Goal: Task Accomplishment & Management: Use online tool/utility

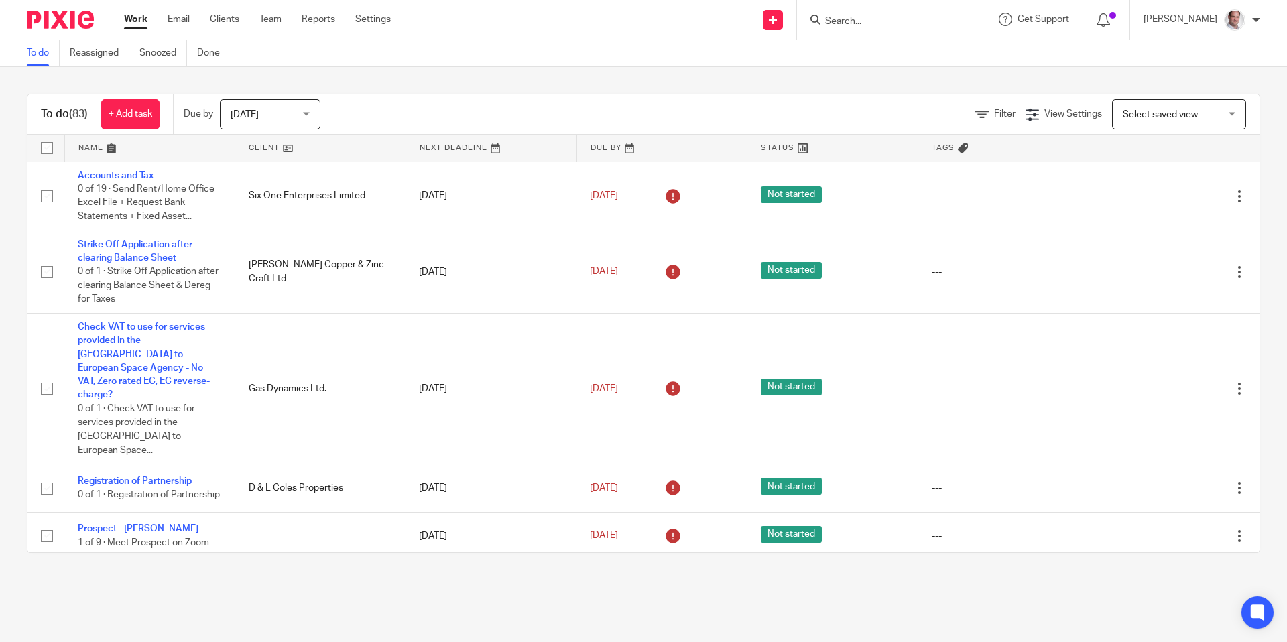
click at [902, 21] on input "Search" at bounding box center [884, 22] width 121 height 12
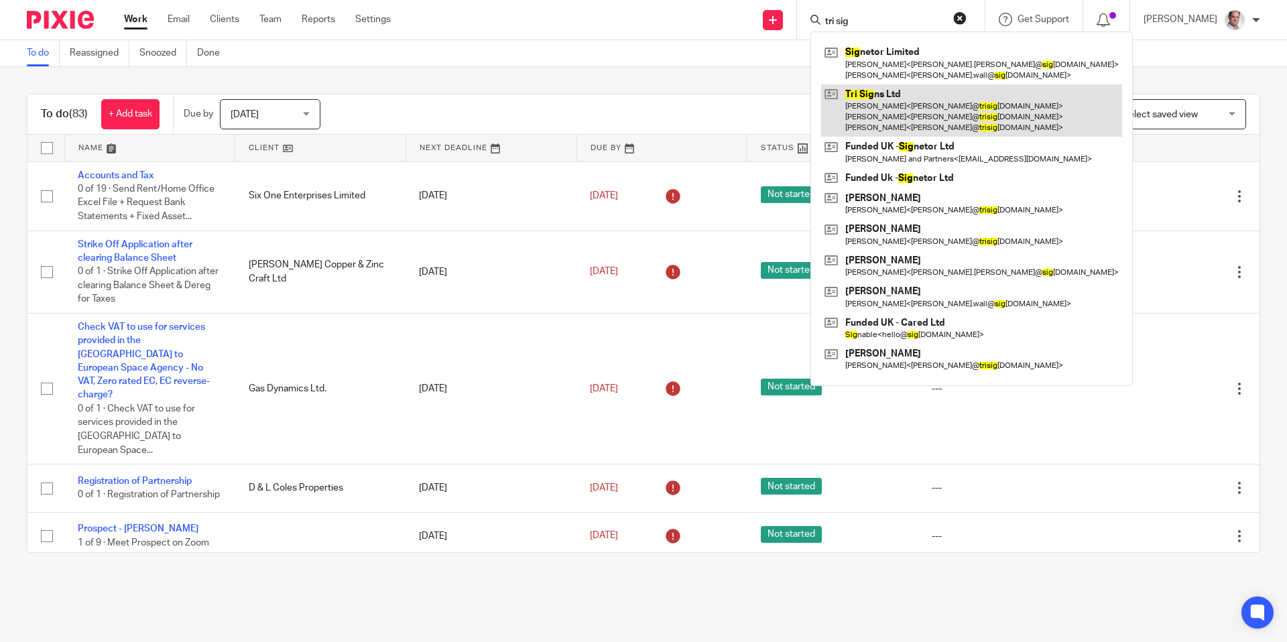
type input "tri sig"
click at [906, 90] on link at bounding box center [971, 110] width 301 height 53
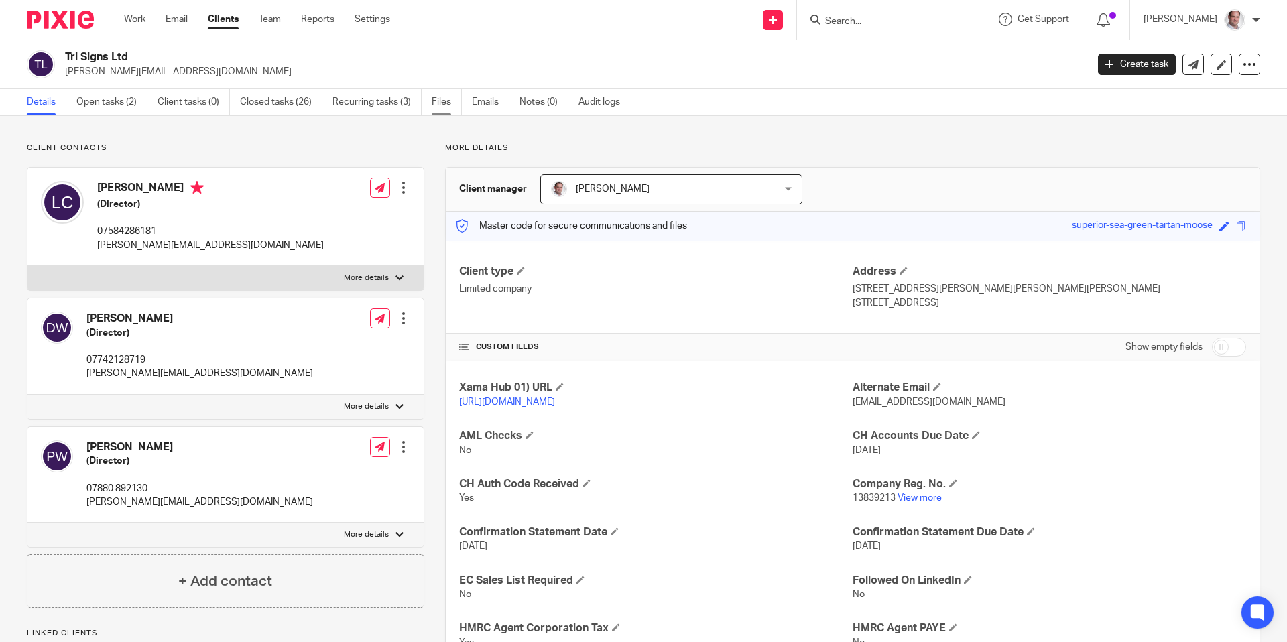
click at [436, 105] on link "Files" at bounding box center [447, 102] width 30 height 26
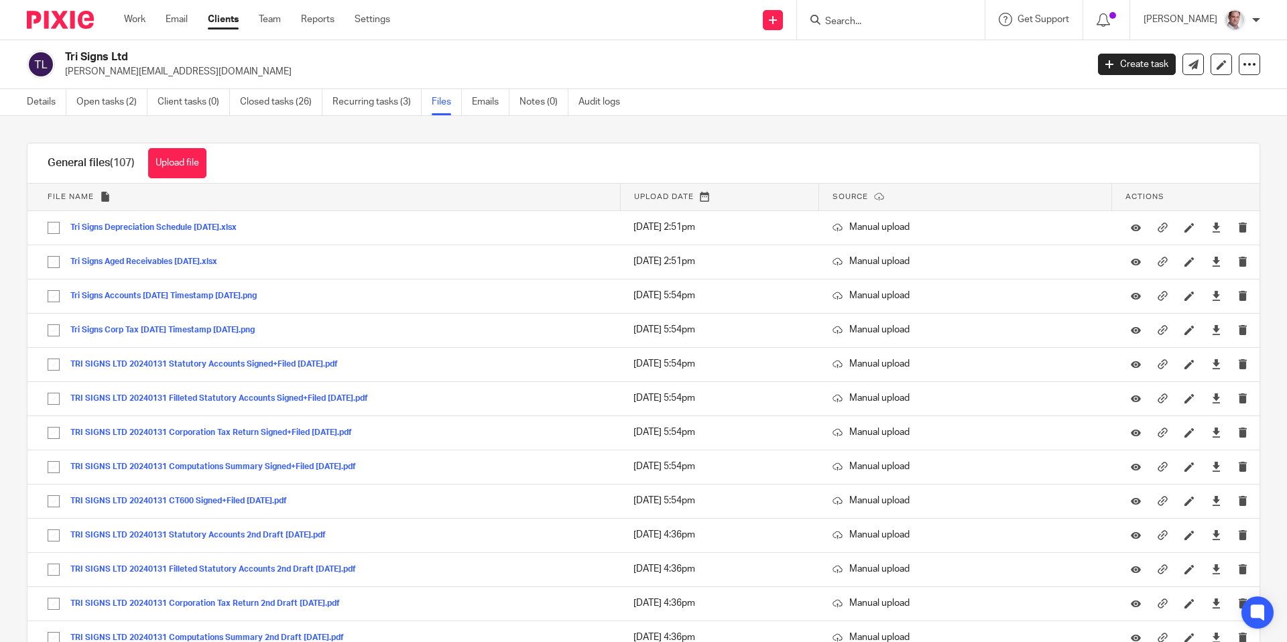
scroll to position [1, 0]
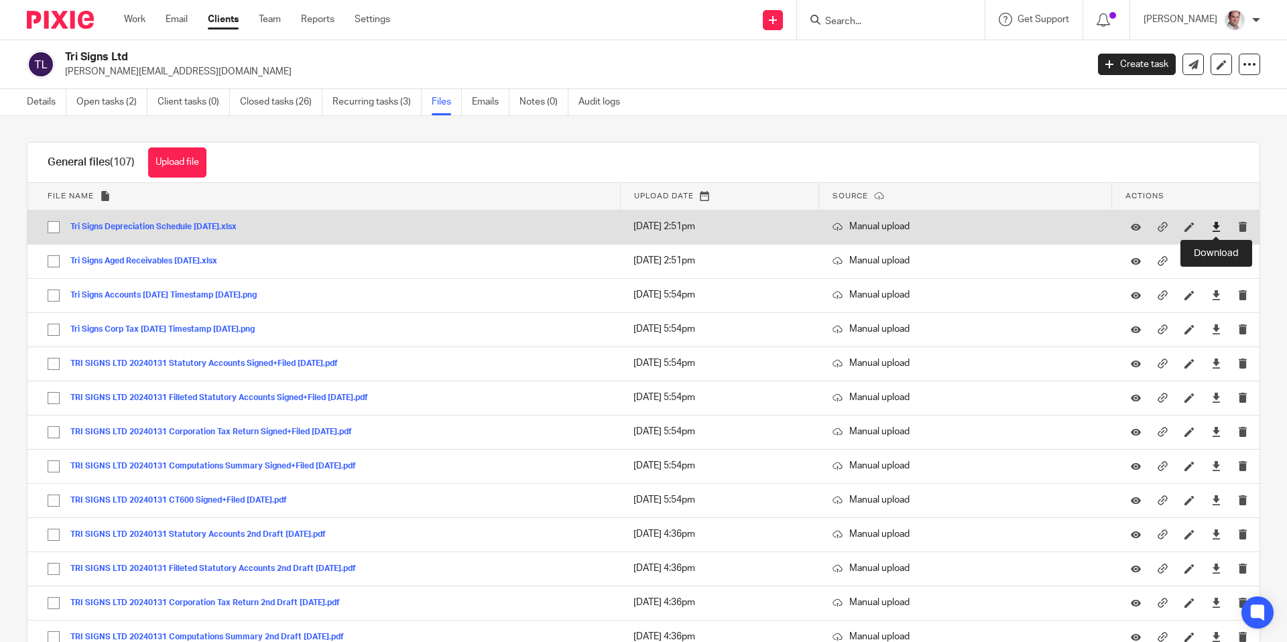
click at [1218, 223] on icon at bounding box center [1216, 227] width 10 height 10
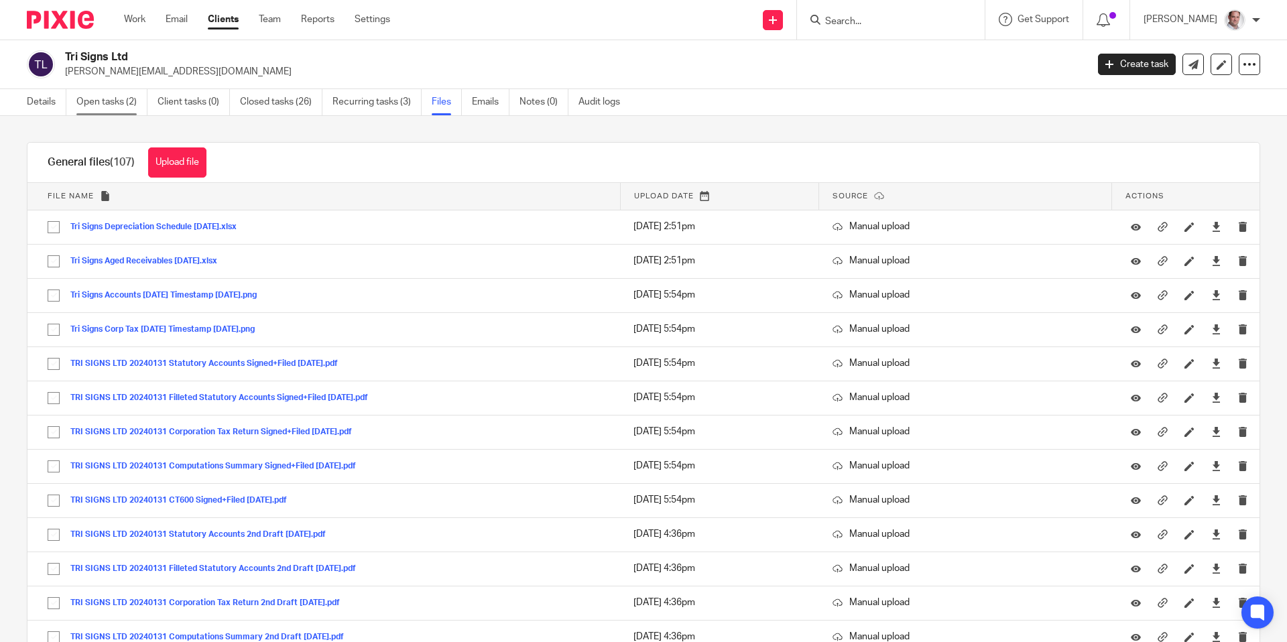
click at [106, 103] on link "Open tasks (2)" at bounding box center [111, 102] width 71 height 26
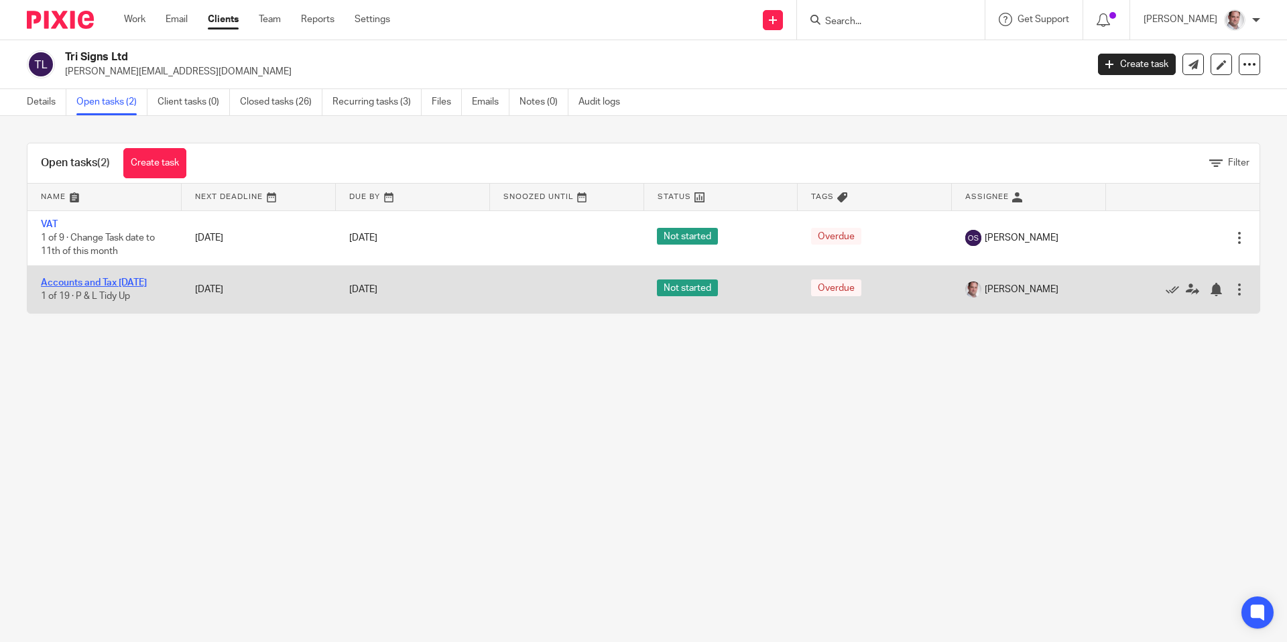
click at [84, 279] on link "Accounts and Tax [DATE]" at bounding box center [94, 282] width 106 height 9
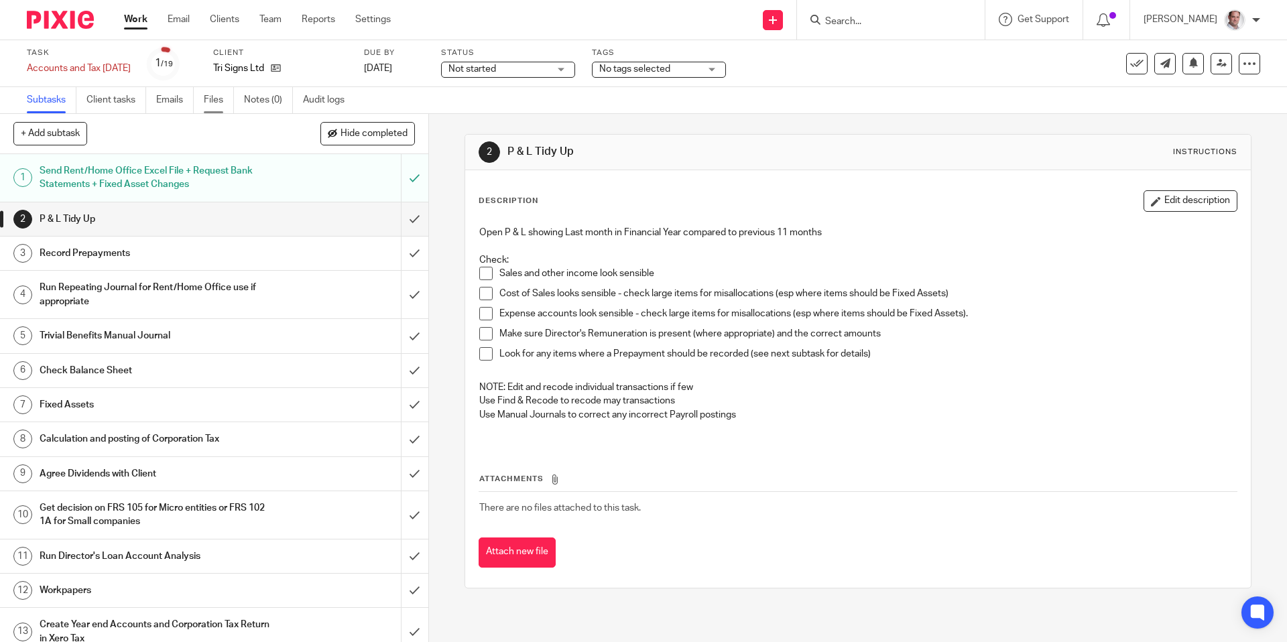
click at [210, 101] on link "Files" at bounding box center [219, 100] width 30 height 26
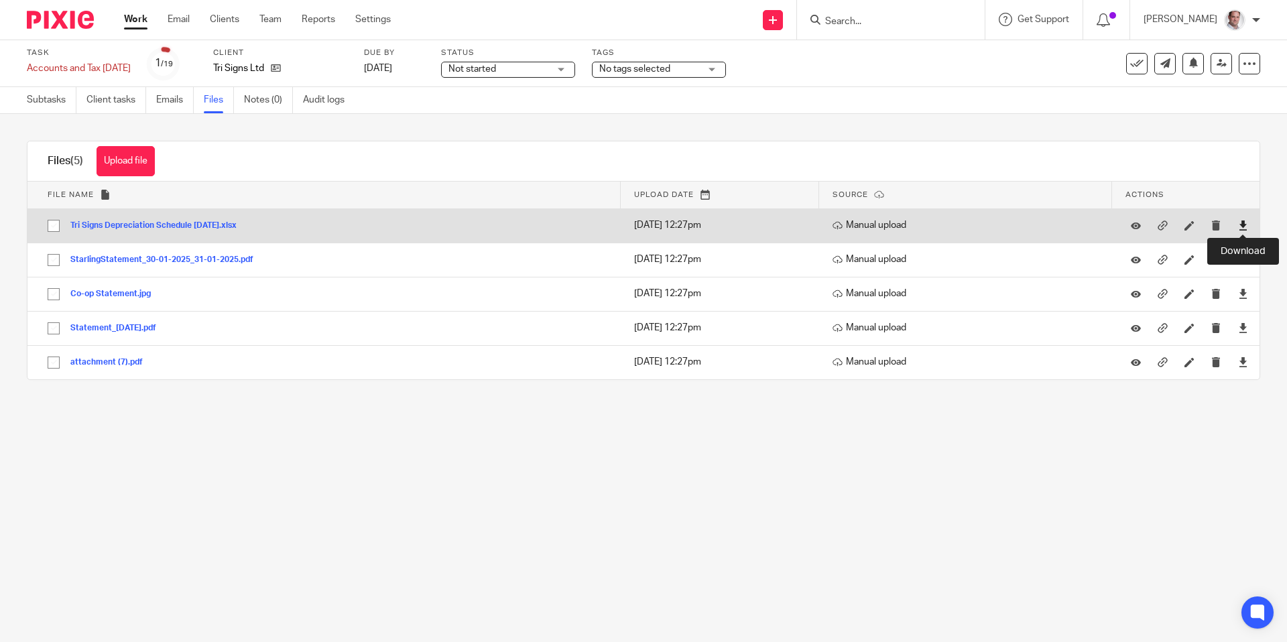
click at [1245, 225] on icon at bounding box center [1243, 226] width 10 height 10
